Goal: Task Accomplishment & Management: Use online tool/utility

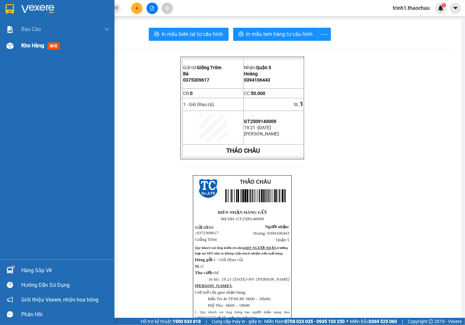
click at [23, 47] on span "Kho hàng" at bounding box center [32, 45] width 23 height 6
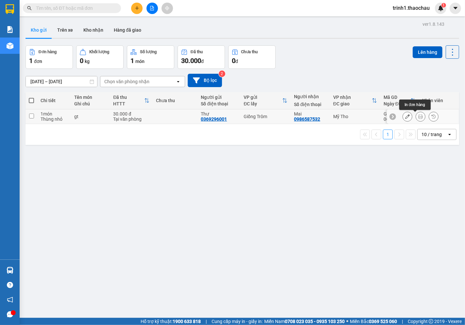
click at [417, 116] on button at bounding box center [420, 116] width 9 height 11
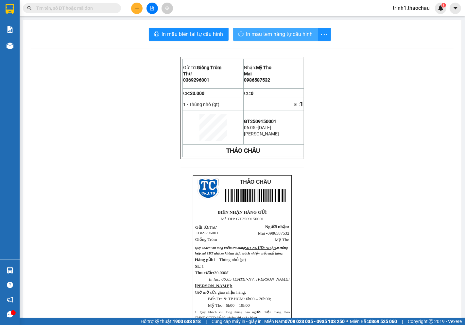
click at [253, 37] on span "In mẫu tem hàng tự cấu hình" at bounding box center [279, 34] width 67 height 8
click at [254, 34] on span "In mẫu tem hàng tự cấu hình" at bounding box center [279, 34] width 67 height 8
